Goal: Information Seeking & Learning: Learn about a topic

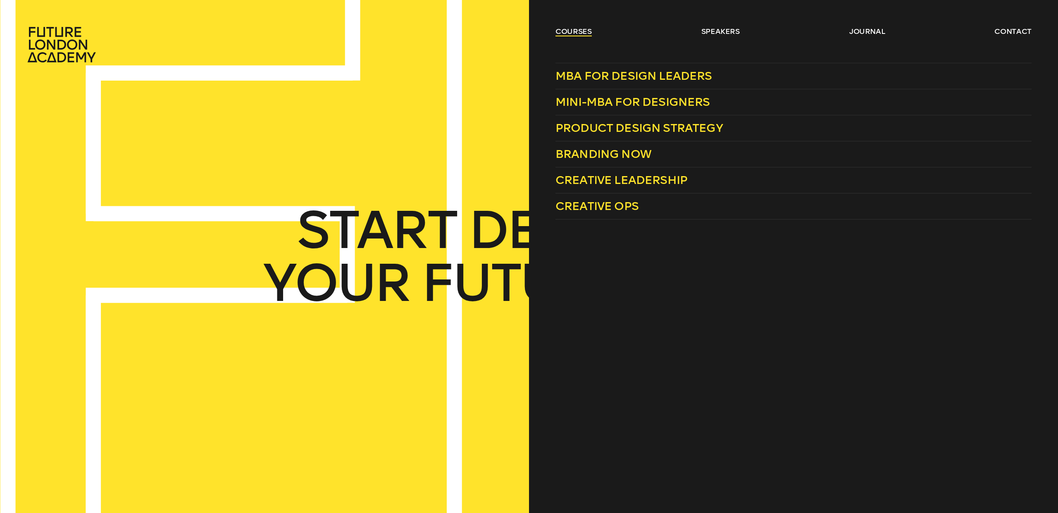
click at [577, 32] on link "courses" at bounding box center [573, 31] width 36 height 10
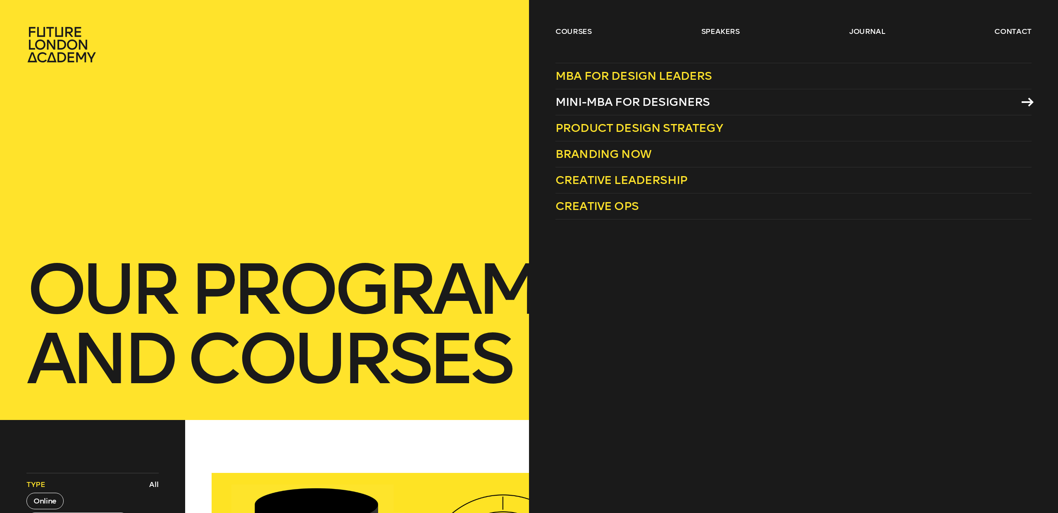
click at [668, 104] on span "Mini-MBA for Designers" at bounding box center [632, 102] width 154 height 14
click at [622, 99] on span "Mini-MBA for Designers" at bounding box center [632, 102] width 154 height 14
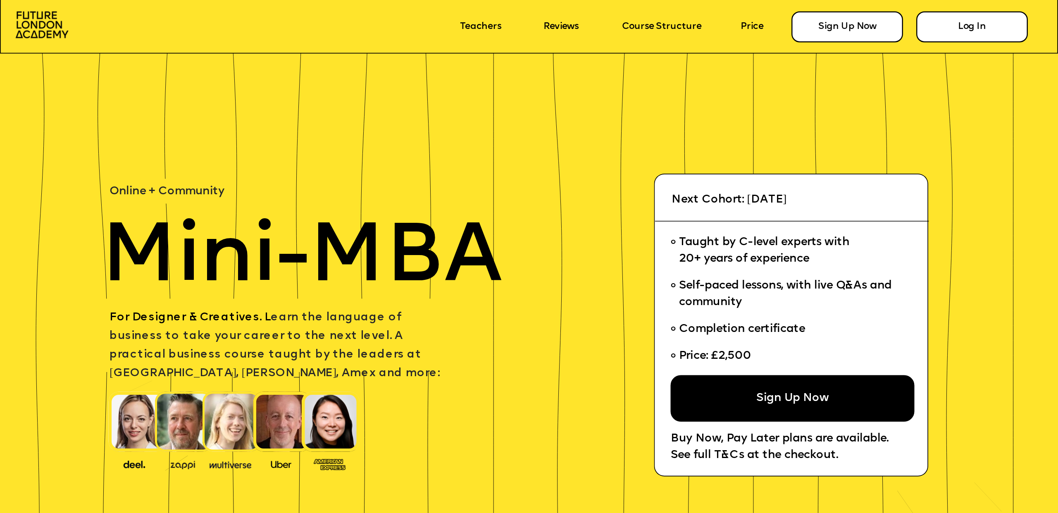
click at [128, 428] on img at bounding box center [138, 421] width 58 height 60
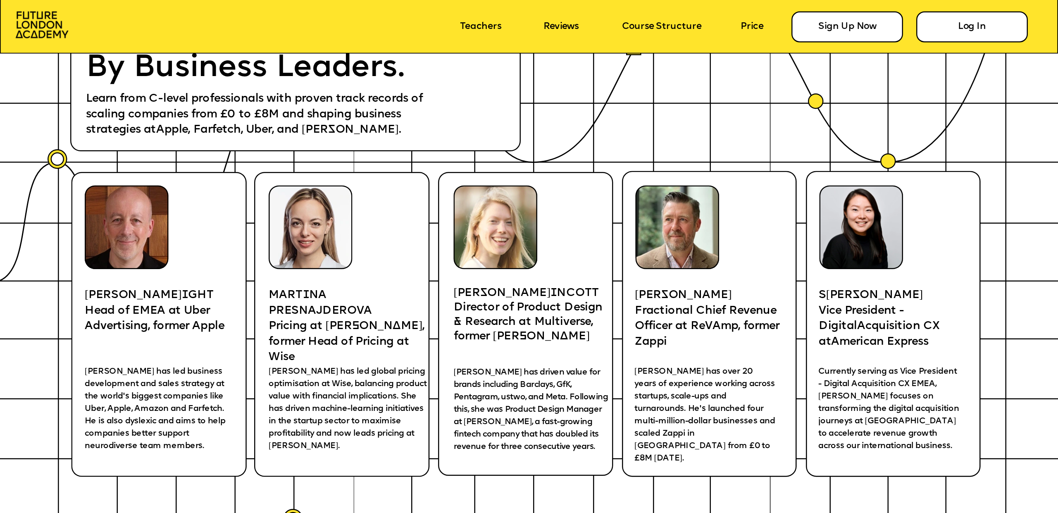
scroll to position [2190, 0]
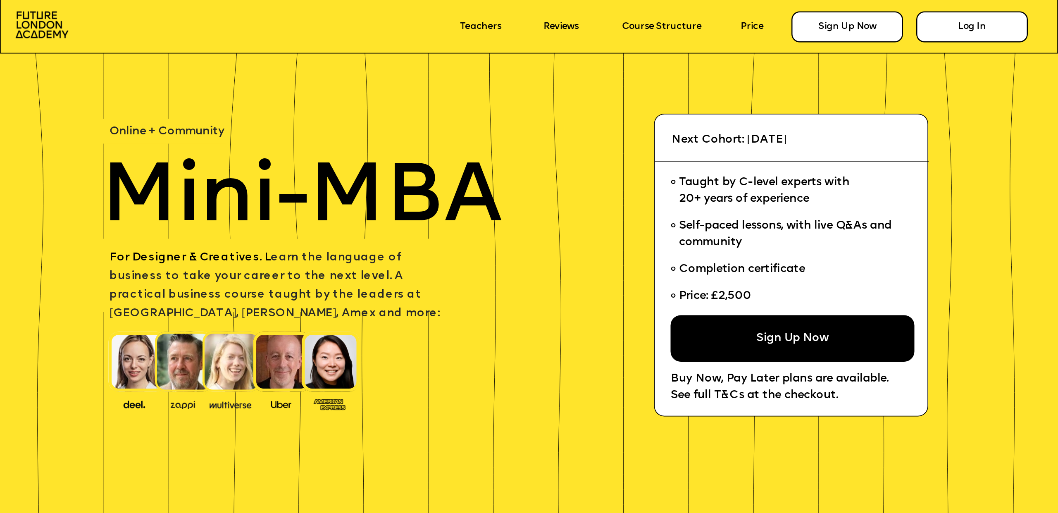
scroll to position [61, 0]
